Goal: Information Seeking & Learning: Learn about a topic

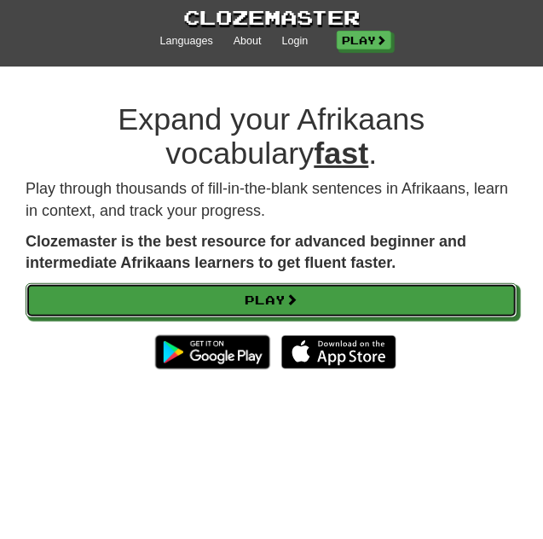
click at [368, 285] on link "Play" at bounding box center [272, 300] width 492 height 35
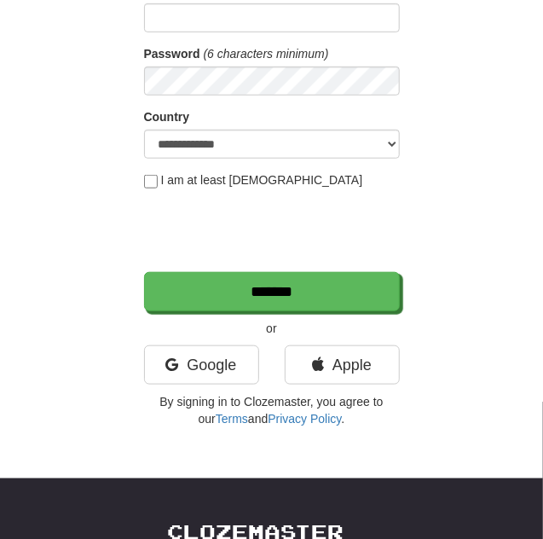
scroll to position [254, 0]
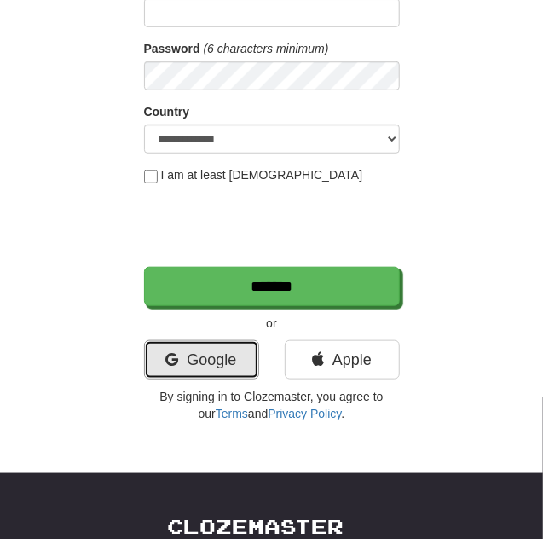
click at [232, 368] on link "Google" at bounding box center [201, 359] width 115 height 39
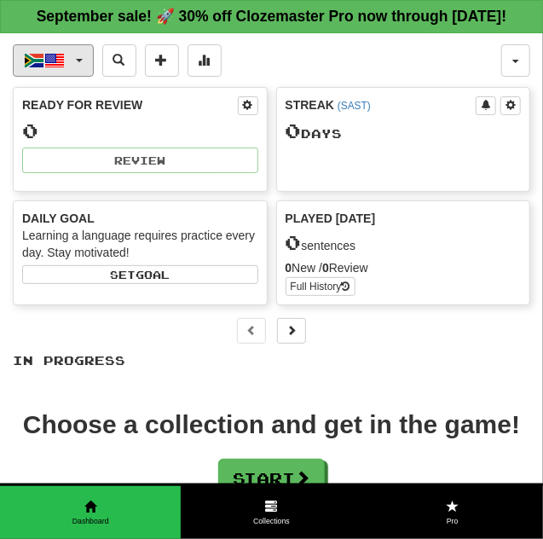
click at [86, 66] on button "Afrikaans / English" at bounding box center [53, 60] width 81 height 32
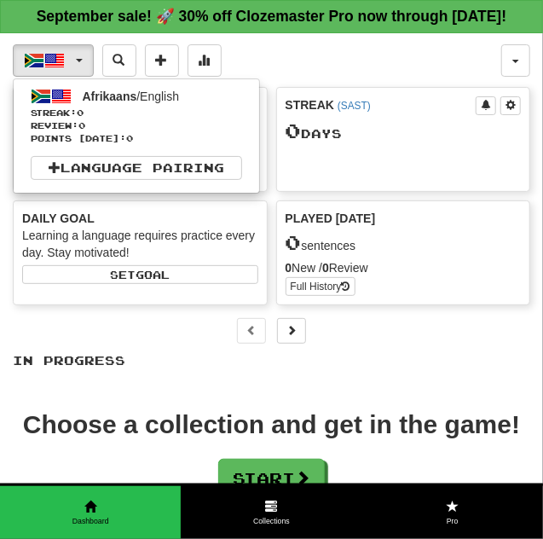
click at [339, 379] on div at bounding box center [271, 269] width 543 height 539
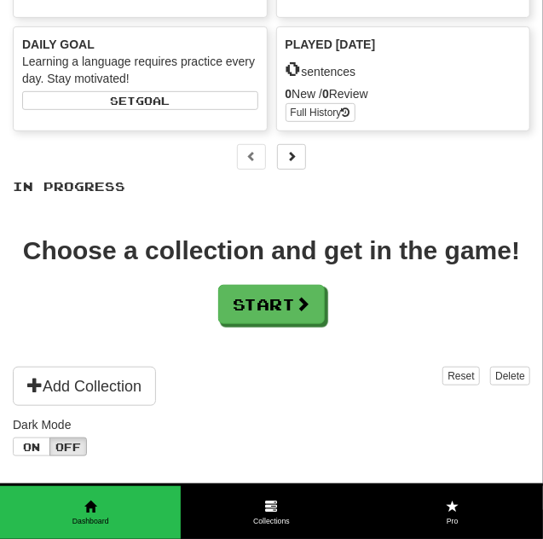
scroll to position [199, 0]
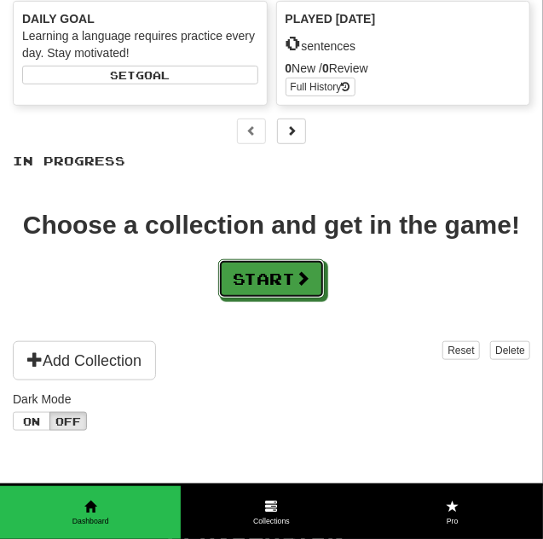
click at [305, 285] on span at bounding box center [302, 277] width 15 height 15
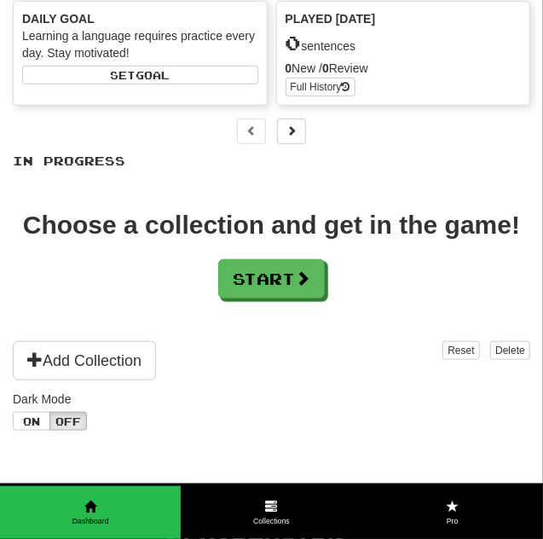
scroll to position [0, 0]
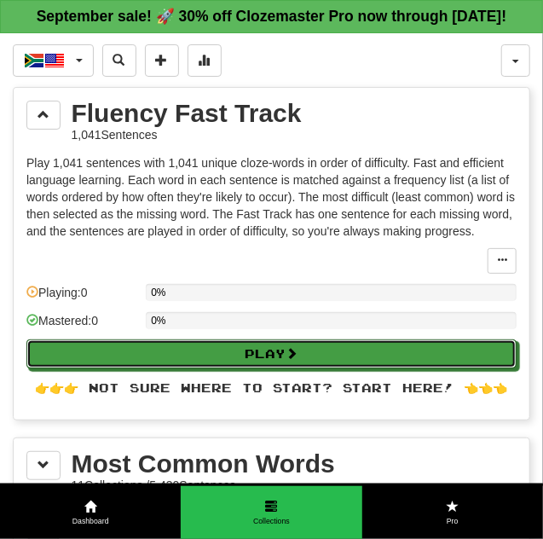
click at [343, 361] on button "Play" at bounding box center [271, 353] width 490 height 29
select select "**"
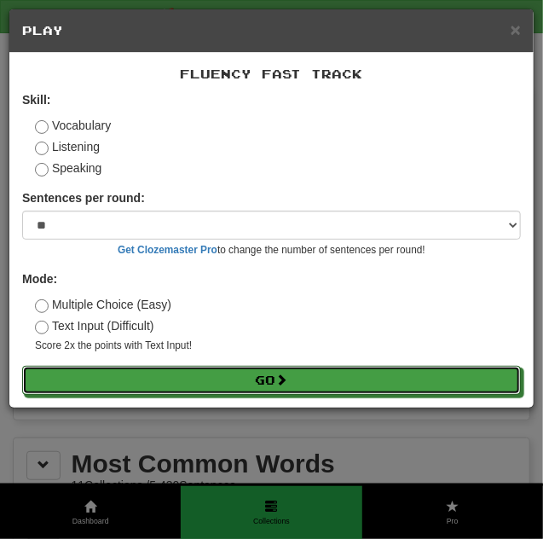
click at [327, 387] on button "Go" at bounding box center [271, 380] width 499 height 29
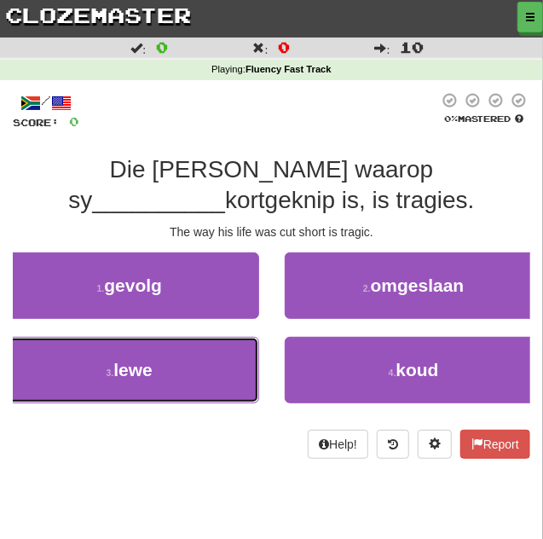
click at [164, 367] on button "3 . lewe" at bounding box center [129, 370] width 259 height 66
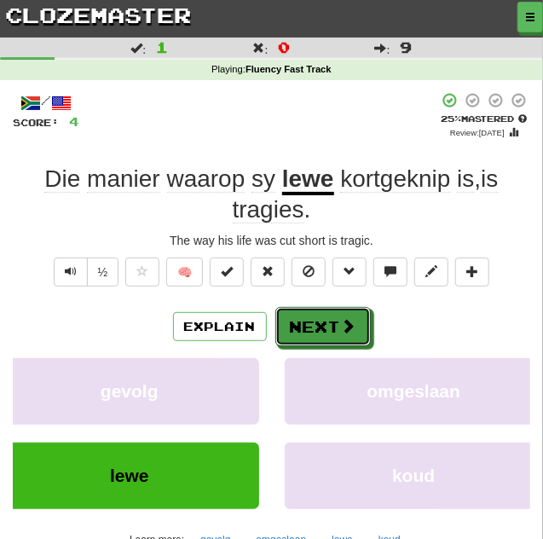
click at [348, 327] on span at bounding box center [348, 325] width 15 height 15
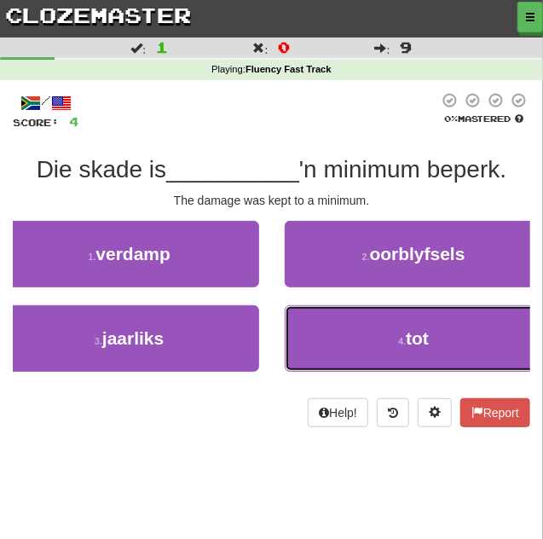
click at [450, 349] on button "4 . tot" at bounding box center [414, 338] width 259 height 66
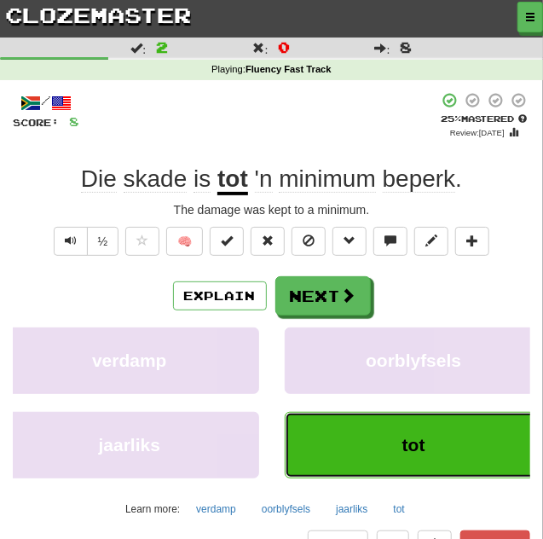
click at [392, 428] on button "tot" at bounding box center [414, 445] width 259 height 66
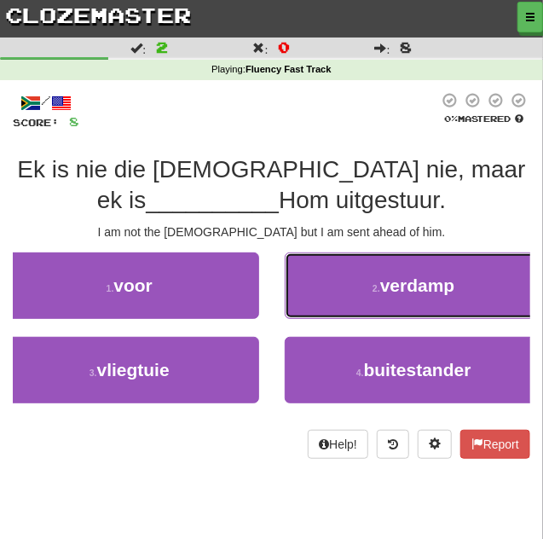
click at [380, 273] on button "2 . verdamp" at bounding box center [414, 285] width 259 height 66
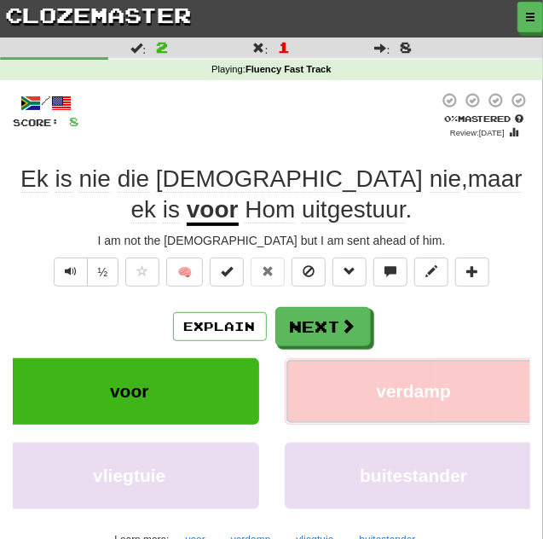
click at [377, 358] on button "verdamp" at bounding box center [414, 391] width 259 height 66
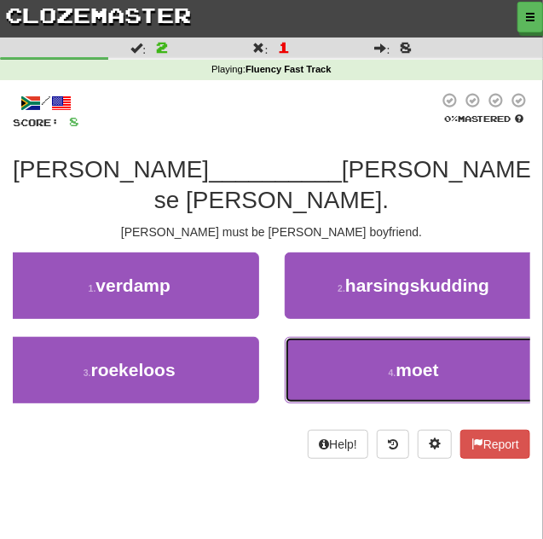
click at [349, 337] on button "4 . moet" at bounding box center [414, 370] width 259 height 66
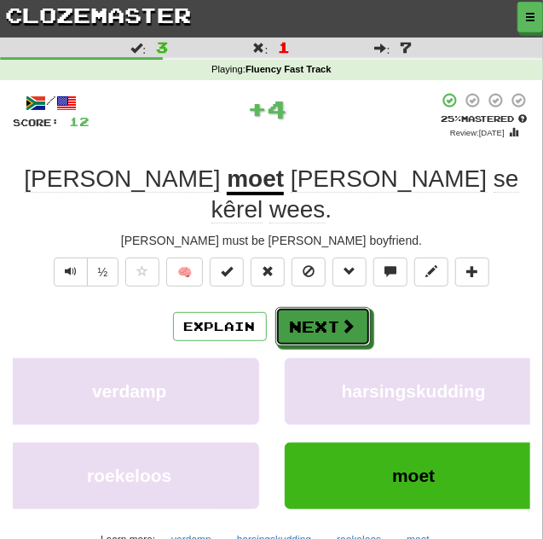
click at [349, 307] on button "Next" at bounding box center [322, 326] width 95 height 39
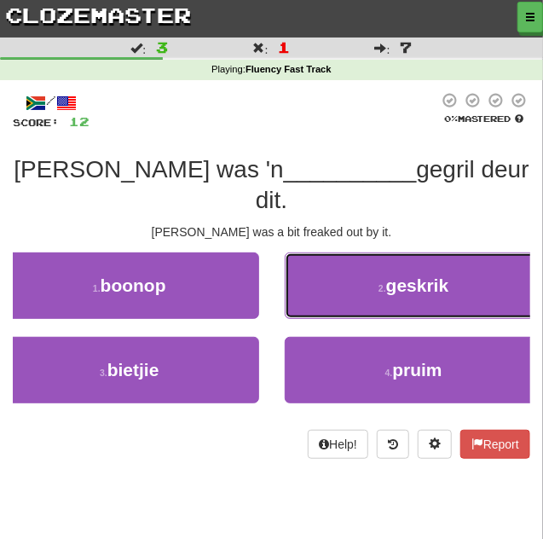
click at [395, 269] on button "2 . geskrik" at bounding box center [414, 285] width 259 height 66
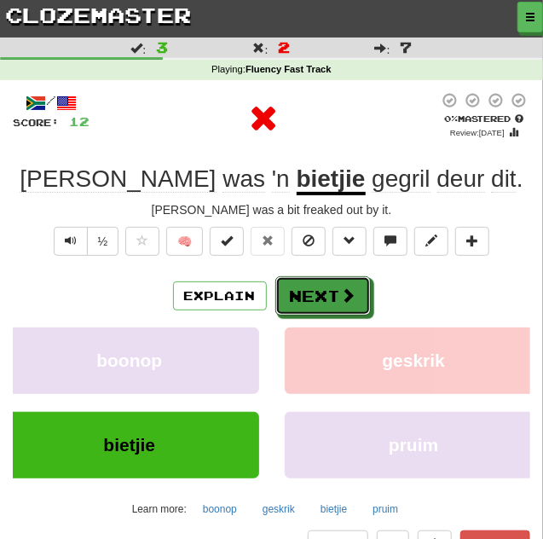
click at [353, 296] on span at bounding box center [348, 294] width 15 height 15
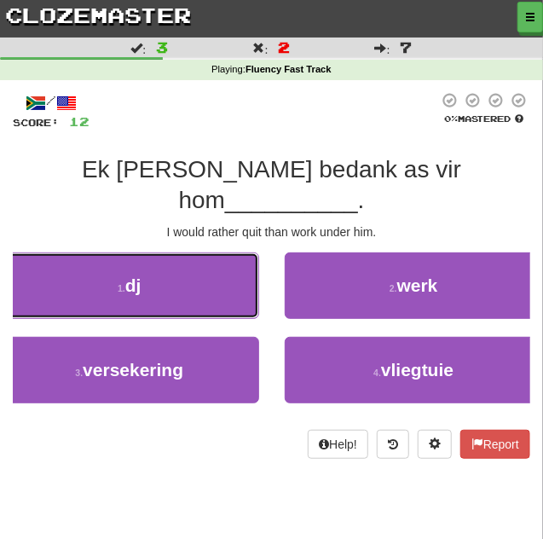
click at [210, 252] on button "1 . dj" at bounding box center [129, 285] width 259 height 66
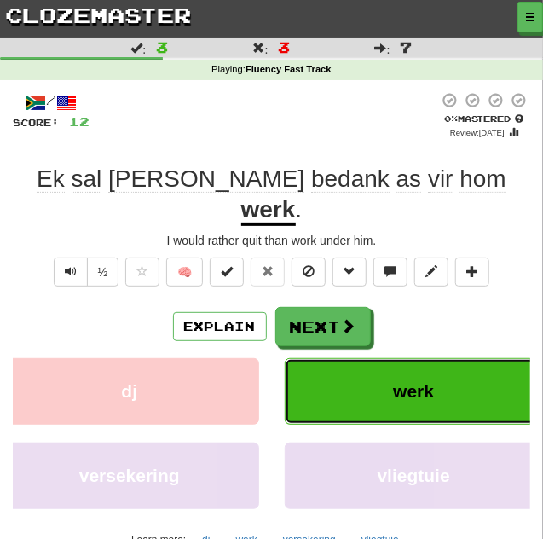
click at [438, 358] on button "werk" at bounding box center [414, 391] width 259 height 66
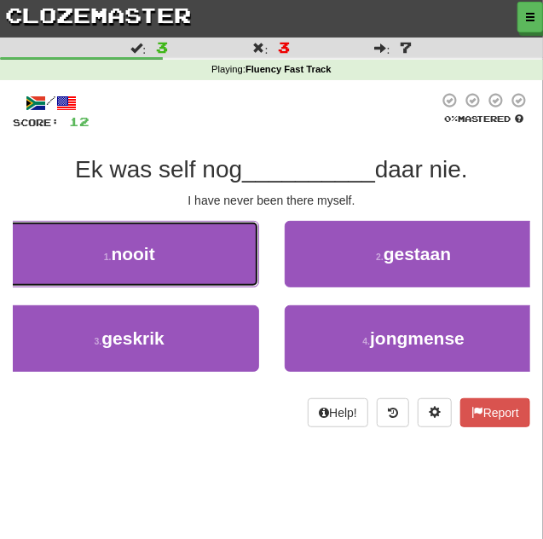
click at [205, 259] on button "1 . nooit" at bounding box center [129, 254] width 259 height 66
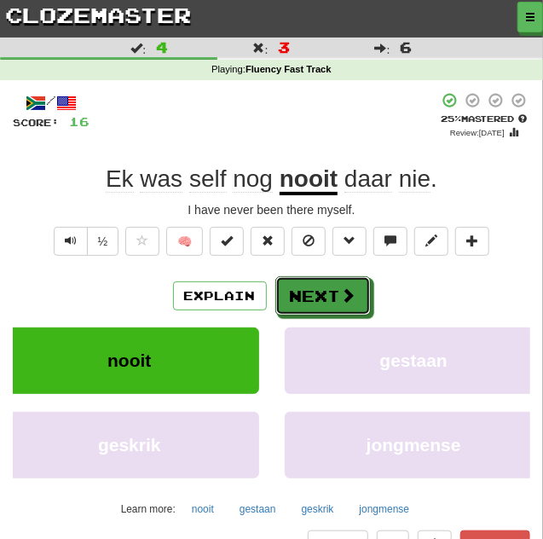
click at [341, 295] on span at bounding box center [348, 294] width 15 height 15
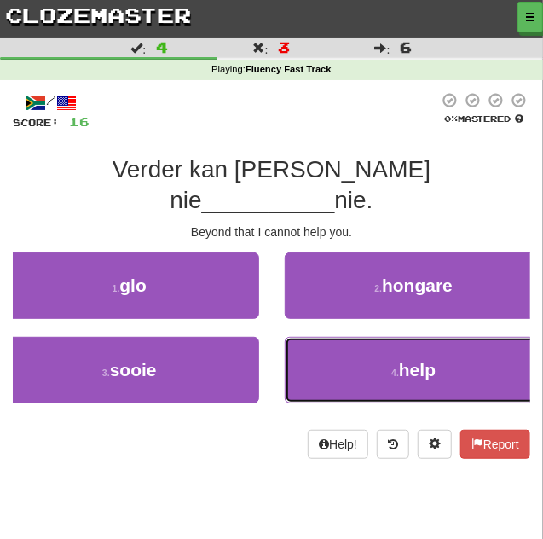
click at [442, 337] on button "4 . help" at bounding box center [414, 370] width 259 height 66
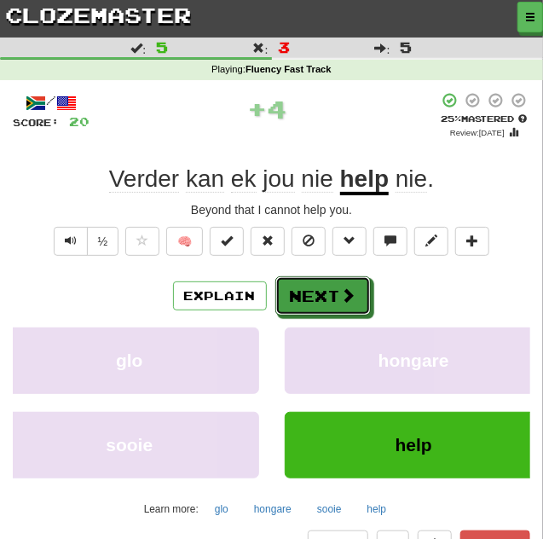
click at [361, 297] on button "Next" at bounding box center [322, 295] width 95 height 39
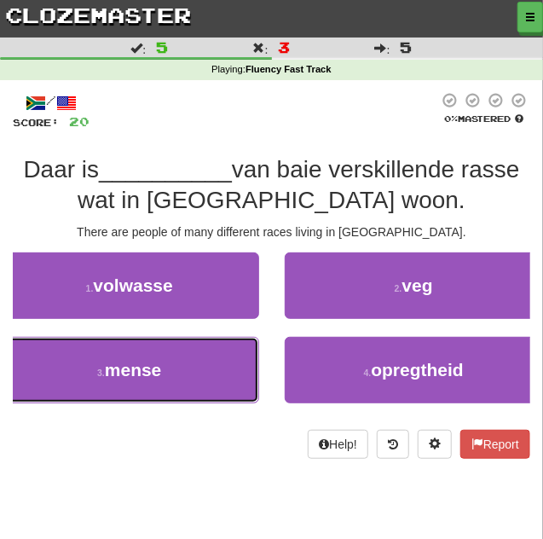
click at [193, 375] on button "3 . mense" at bounding box center [129, 370] width 259 height 66
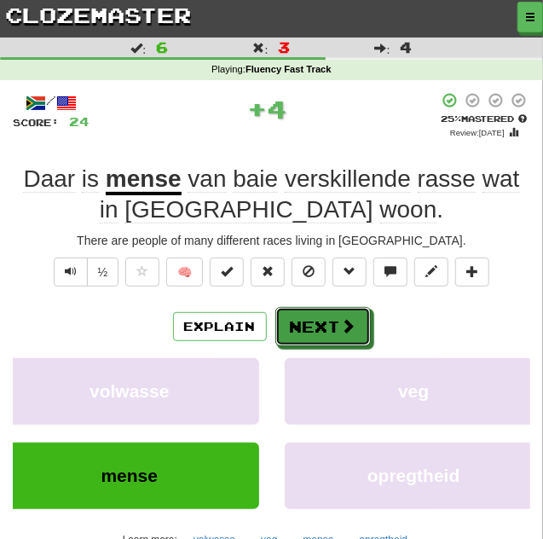
click at [312, 322] on button "Next" at bounding box center [322, 326] width 95 height 39
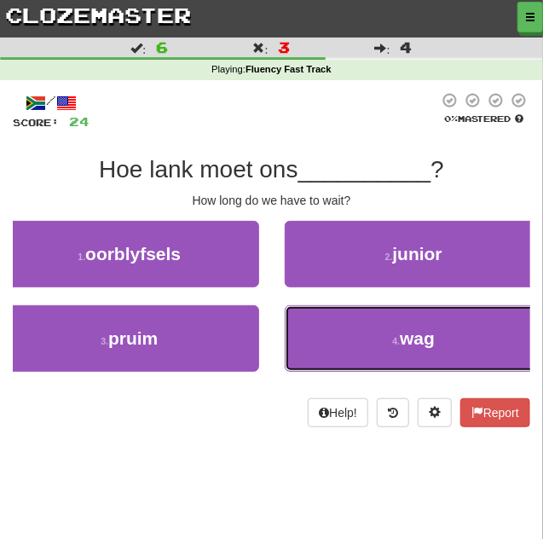
click at [453, 319] on button "4 . wag" at bounding box center [414, 338] width 259 height 66
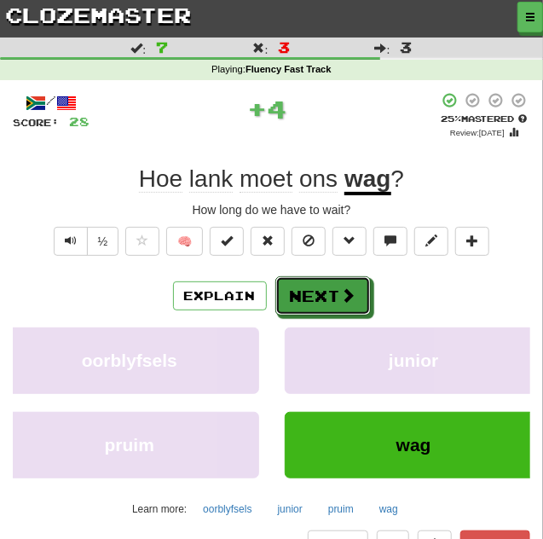
click at [346, 303] on button "Next" at bounding box center [322, 295] width 95 height 39
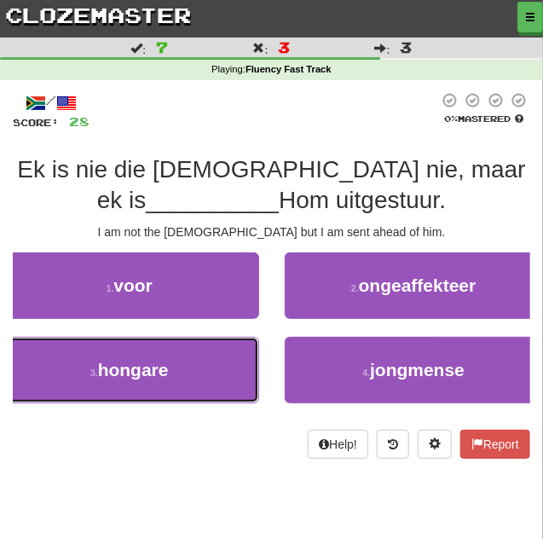
click at [213, 356] on button "3 . hongare" at bounding box center [129, 370] width 259 height 66
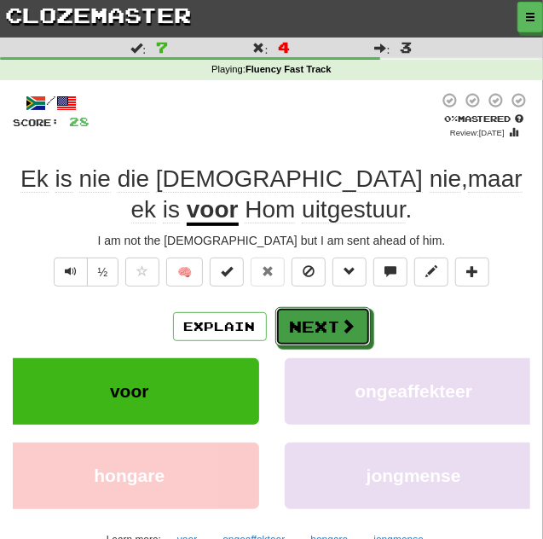
click at [361, 322] on button "Next" at bounding box center [322, 326] width 95 height 39
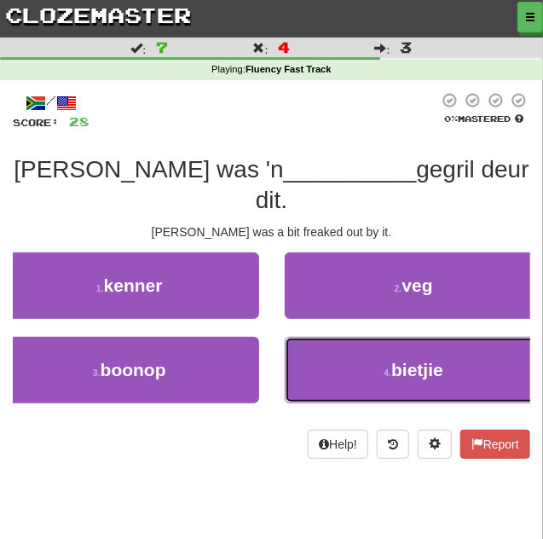
click at [476, 337] on button "4 . bietjie" at bounding box center [414, 370] width 259 height 66
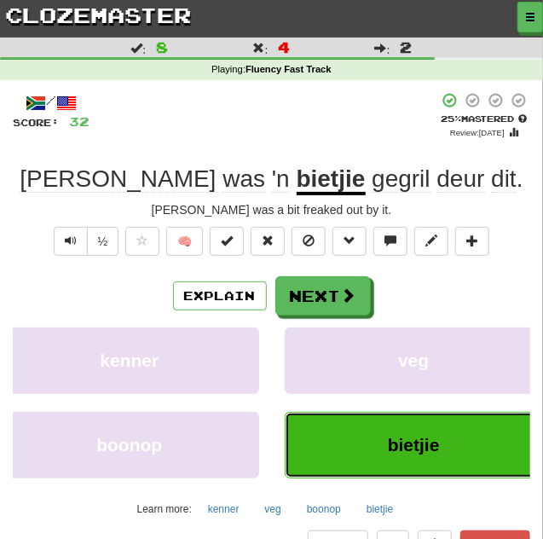
click at [442, 445] on button "bietjie" at bounding box center [414, 445] width 259 height 66
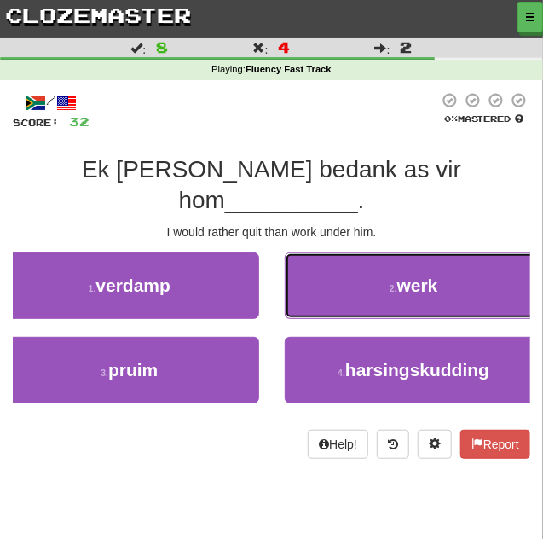
click at [499, 257] on button "2 . werk" at bounding box center [414, 285] width 259 height 66
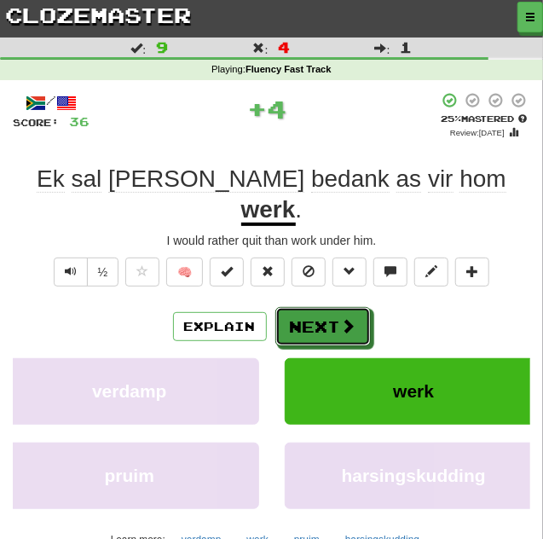
click at [344, 307] on button "Next" at bounding box center [322, 326] width 95 height 39
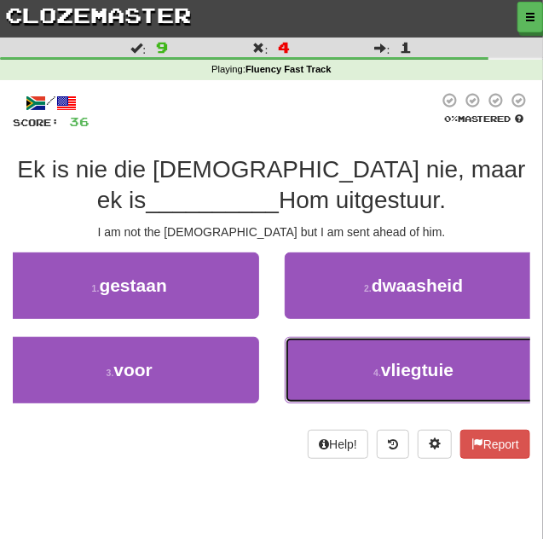
click at [385, 397] on button "4 . vliegtuie" at bounding box center [414, 370] width 259 height 66
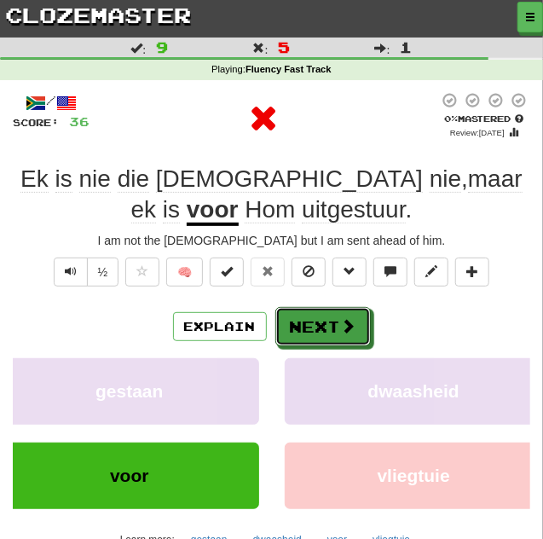
click at [324, 307] on button "Next" at bounding box center [322, 326] width 95 height 39
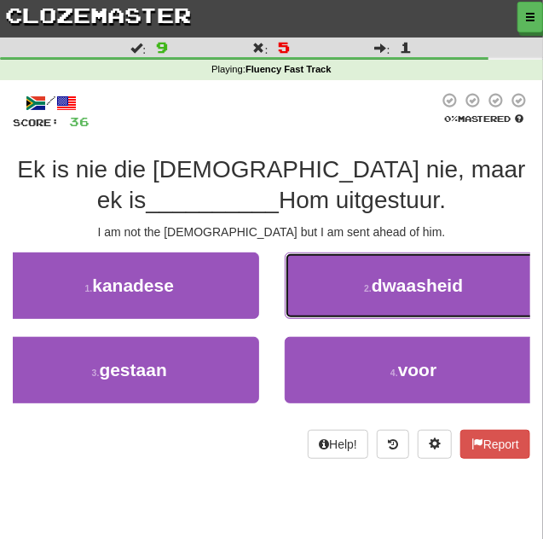
click at [397, 284] on span "dwaasheid" at bounding box center [417, 285] width 91 height 20
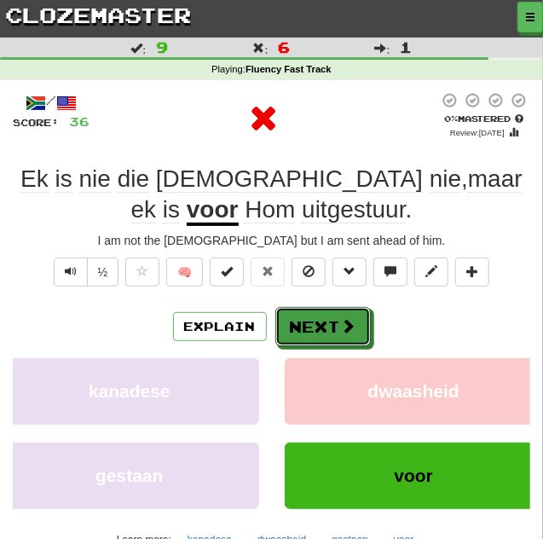
click at [314, 332] on button "Next" at bounding box center [322, 326] width 95 height 39
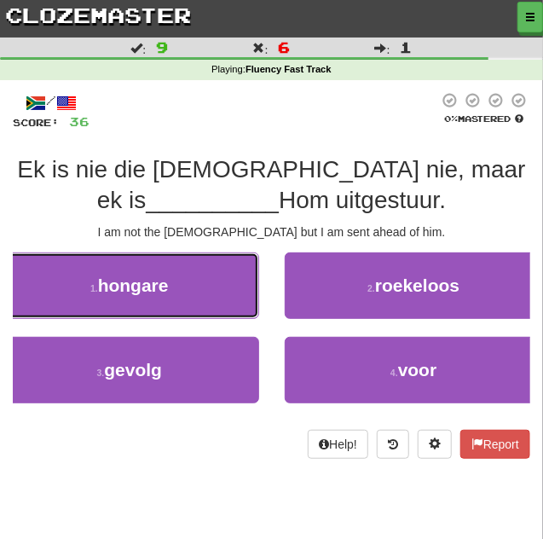
click at [189, 270] on button "1 . hongare" at bounding box center [129, 285] width 259 height 66
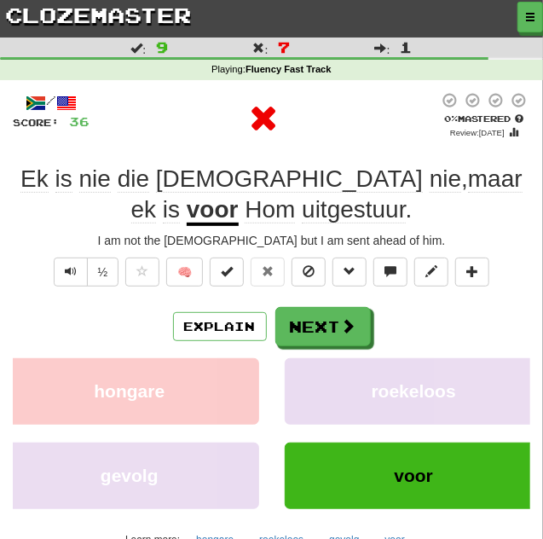
click at [323, 297] on div "/ Score: 36 0 % Mastered Review: 2025-09-18 Ek is nie die Christus nie , maar e…" at bounding box center [271, 354] width 517 height 525
click at [317, 295] on div "/ Score: 36 0 % Mastered Review: 2025-09-18 Ek is nie die Christus nie , maar e…" at bounding box center [271, 354] width 517 height 525
click at [316, 295] on div "/ Score: 36 0 % Mastered Review: 2025-09-18 Ek is nie die Christus nie , maar e…" at bounding box center [271, 354] width 517 height 525
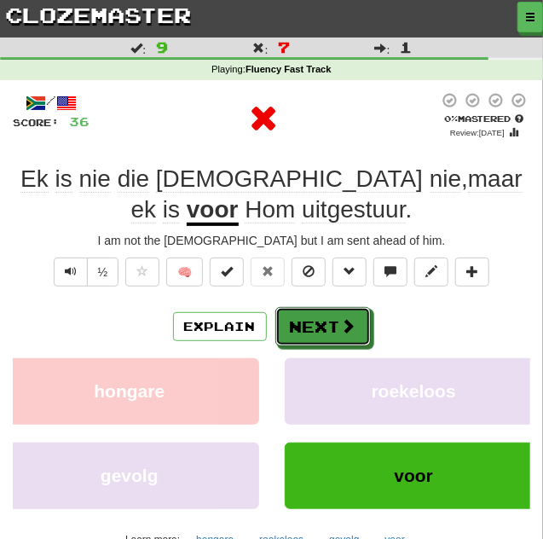
click at [332, 333] on button "Next" at bounding box center [322, 326] width 95 height 39
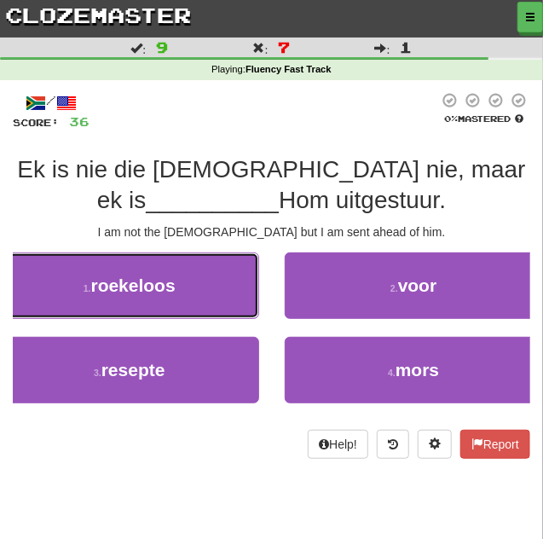
click at [205, 291] on button "1 . roekeloos" at bounding box center [129, 285] width 259 height 66
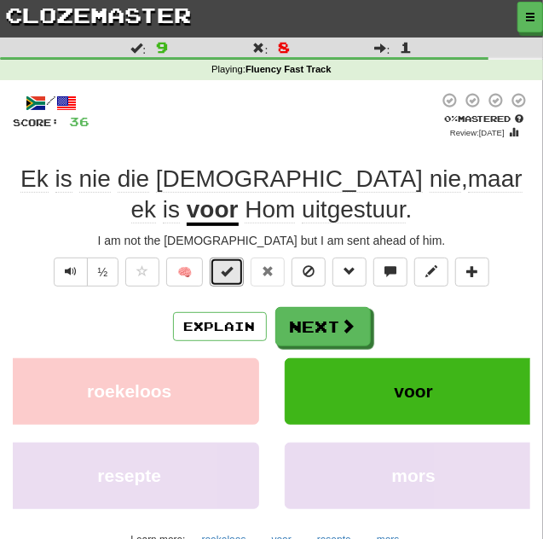
click at [228, 284] on button at bounding box center [227, 271] width 34 height 29
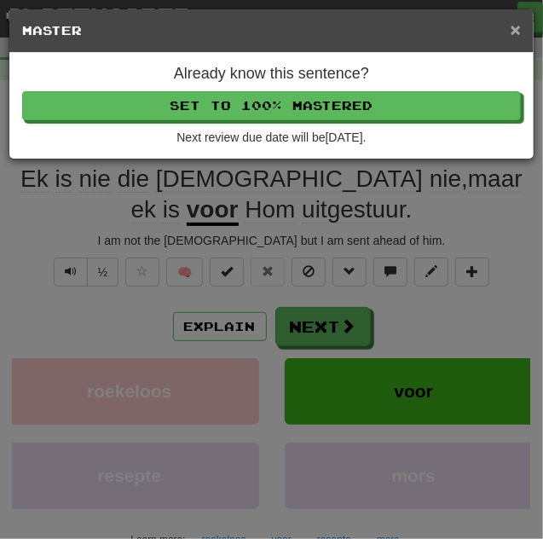
click at [515, 32] on span "×" at bounding box center [515, 30] width 10 height 20
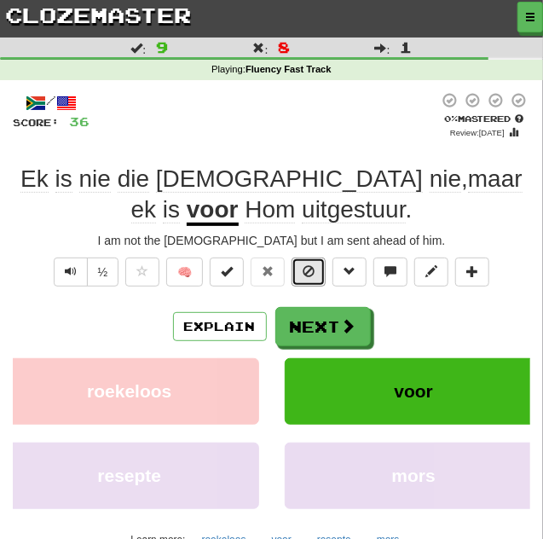
click at [315, 268] on button at bounding box center [308, 271] width 34 height 29
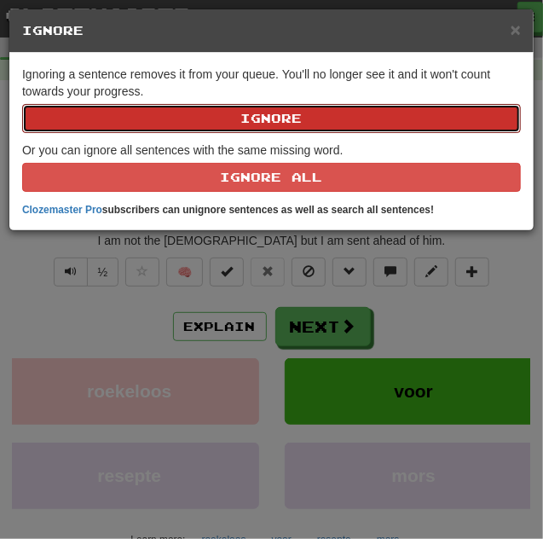
click at [375, 118] on button "Ignore" at bounding box center [271, 118] width 499 height 29
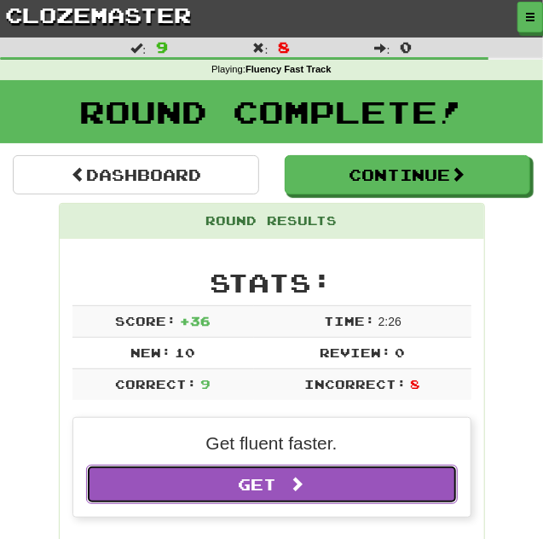
click at [382, 495] on link "Get Clozemaster Pro" at bounding box center [272, 483] width 372 height 39
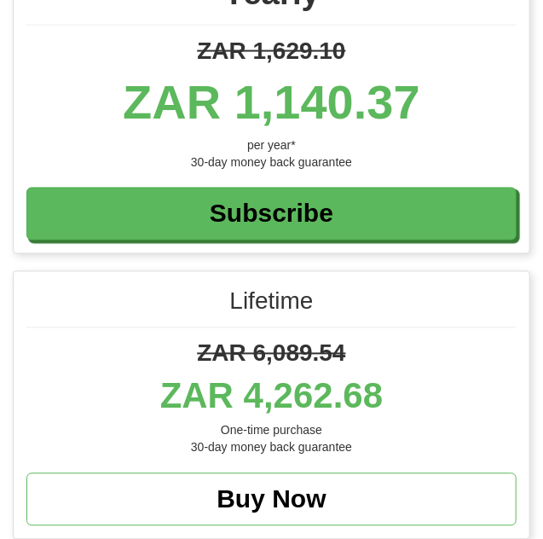
scroll to position [635, 0]
